Goal: Information Seeking & Learning: Learn about a topic

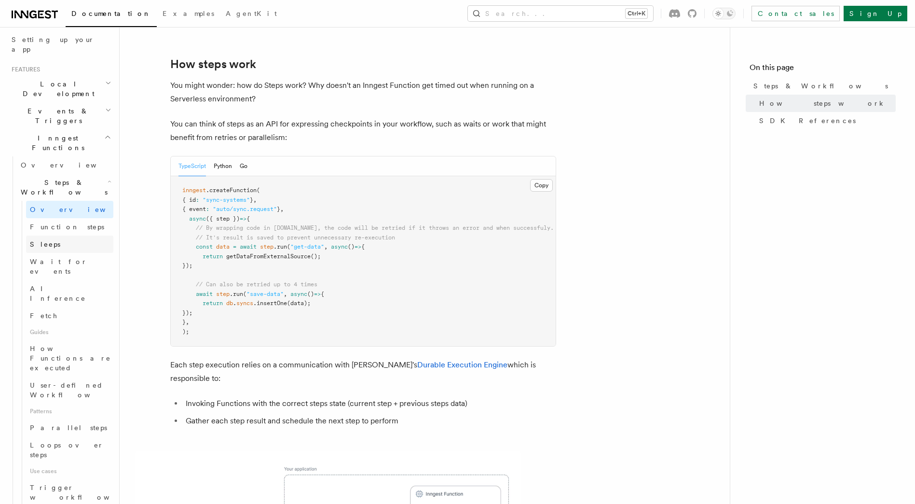
scroll to position [180, 0]
click at [53, 440] on span "Loops over steps" at bounding box center [67, 448] width 74 height 17
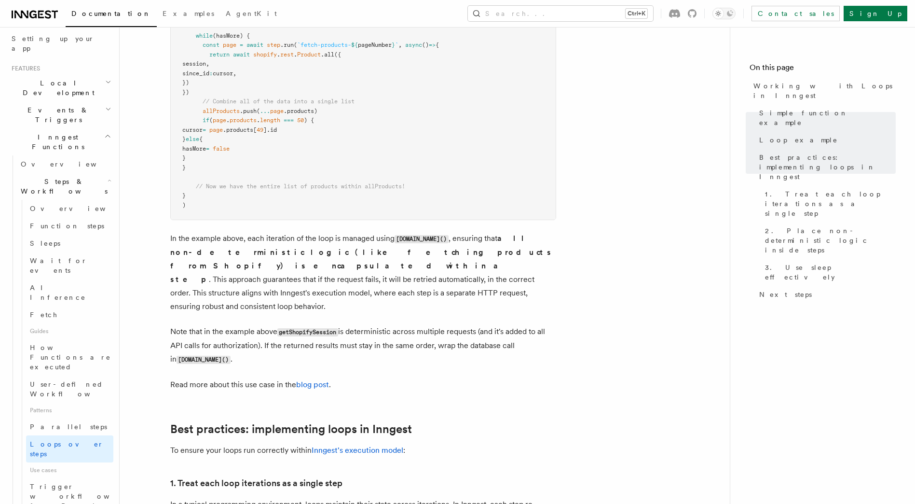
scroll to position [1133, 0]
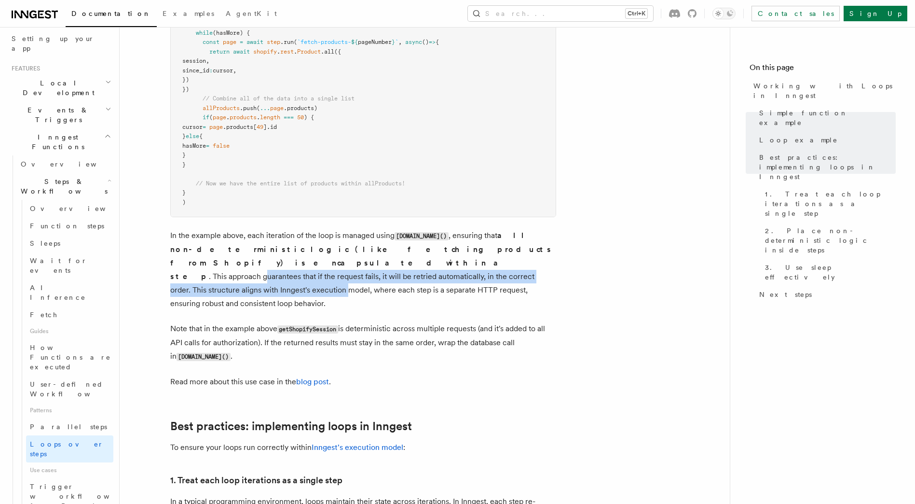
drag, startPoint x: 173, startPoint y: 263, endPoint x: 263, endPoint y: 288, distance: 93.8
click at [260, 287] on p "In the example above, each iteration of the loop is managed using [DOMAIN_NAME]…" at bounding box center [363, 270] width 386 height 82
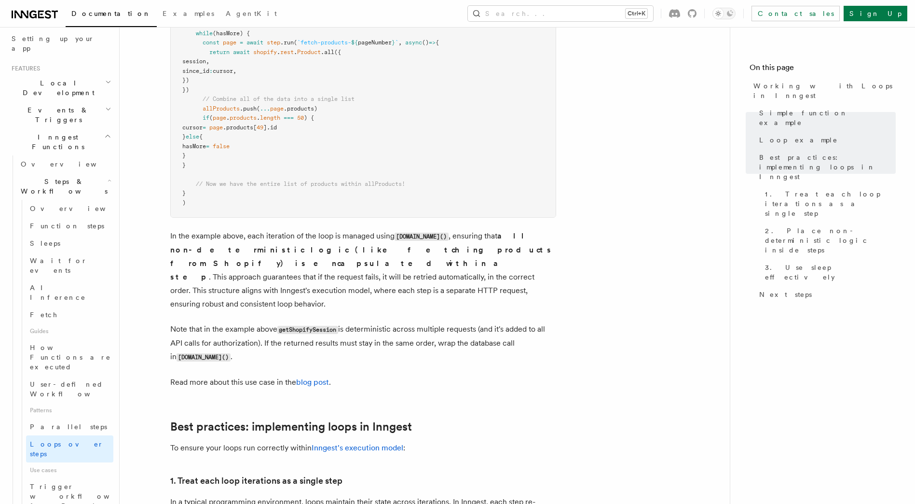
drag, startPoint x: 263, startPoint y: 288, endPoint x: 245, endPoint y: 314, distance: 31.7
click at [245, 322] on p "Note that in the example above getShopifySession is deterministic across multip…" at bounding box center [363, 342] width 386 height 41
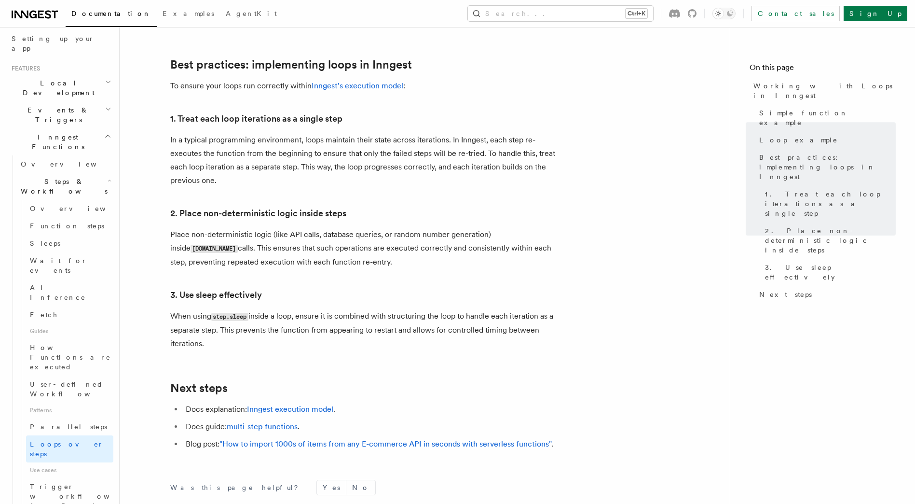
scroll to position [1495, 0]
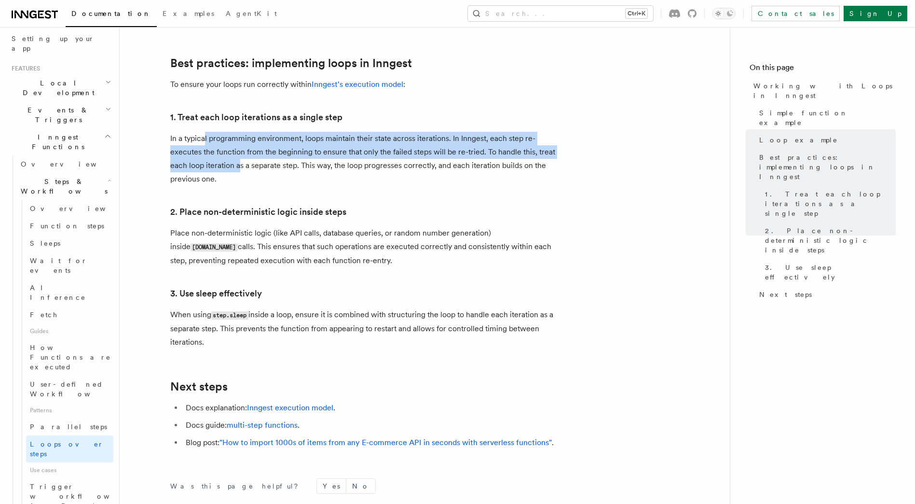
drag, startPoint x: 204, startPoint y: 120, endPoint x: 247, endPoint y: 159, distance: 58.4
click at [246, 158] on p "In a typical programming environment, loops maintain their state across iterati…" at bounding box center [363, 159] width 386 height 54
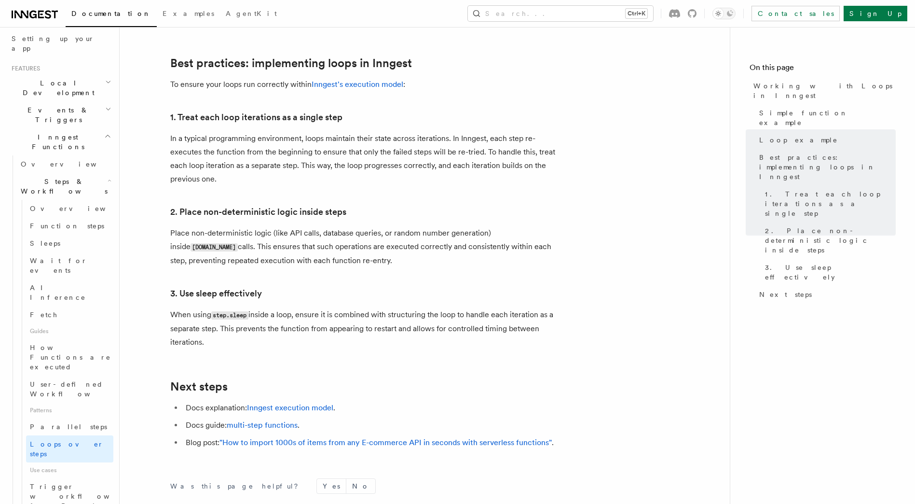
drag, startPoint x: 247, startPoint y: 159, endPoint x: 402, endPoint y: 153, distance: 155.0
click at [402, 153] on p "In a typical programming environment, loops maintain their state across iterati…" at bounding box center [363, 159] width 386 height 54
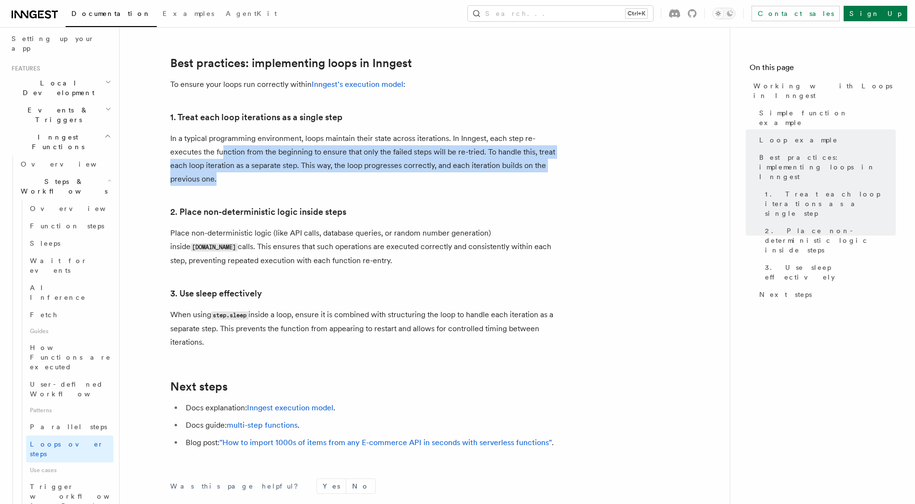
drag, startPoint x: 223, startPoint y: 139, endPoint x: 267, endPoint y: 164, distance: 50.3
click at [267, 164] on p "In a typical programming environment, loops maintain their state across iterati…" at bounding box center [363, 159] width 386 height 54
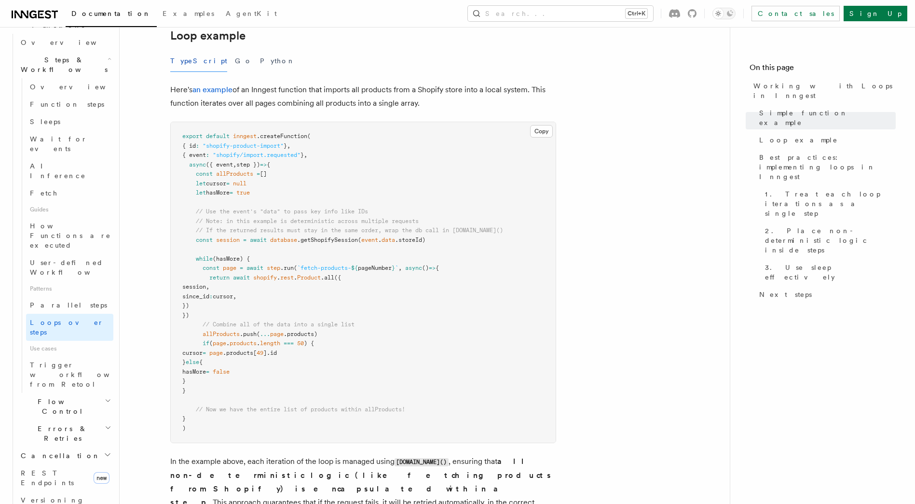
scroll to position [905, 0]
click at [524, 66] on div "TypeScript Go Python" at bounding box center [363, 63] width 386 height 22
